Goal: Find specific page/section: Find specific page/section

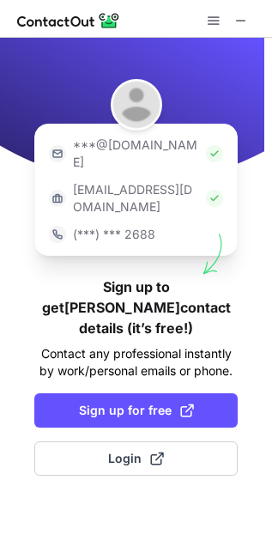
click at [239, 20] on span at bounding box center [241, 21] width 14 height 14
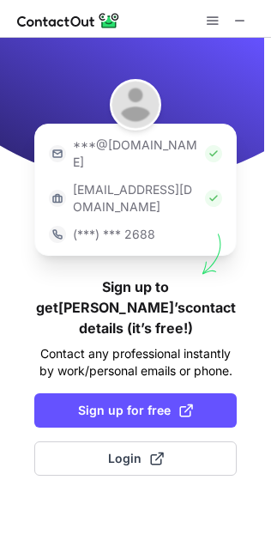
click at [238, 15] on span at bounding box center [240, 21] width 14 height 14
